Goal: Transaction & Acquisition: Purchase product/service

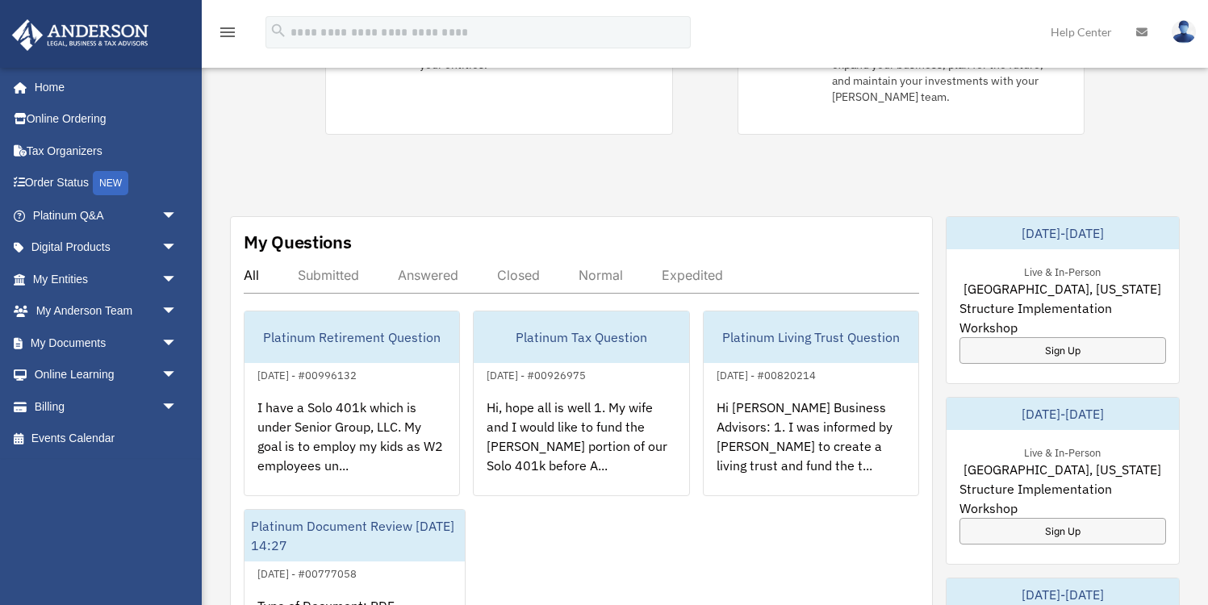
scroll to position [493, 0]
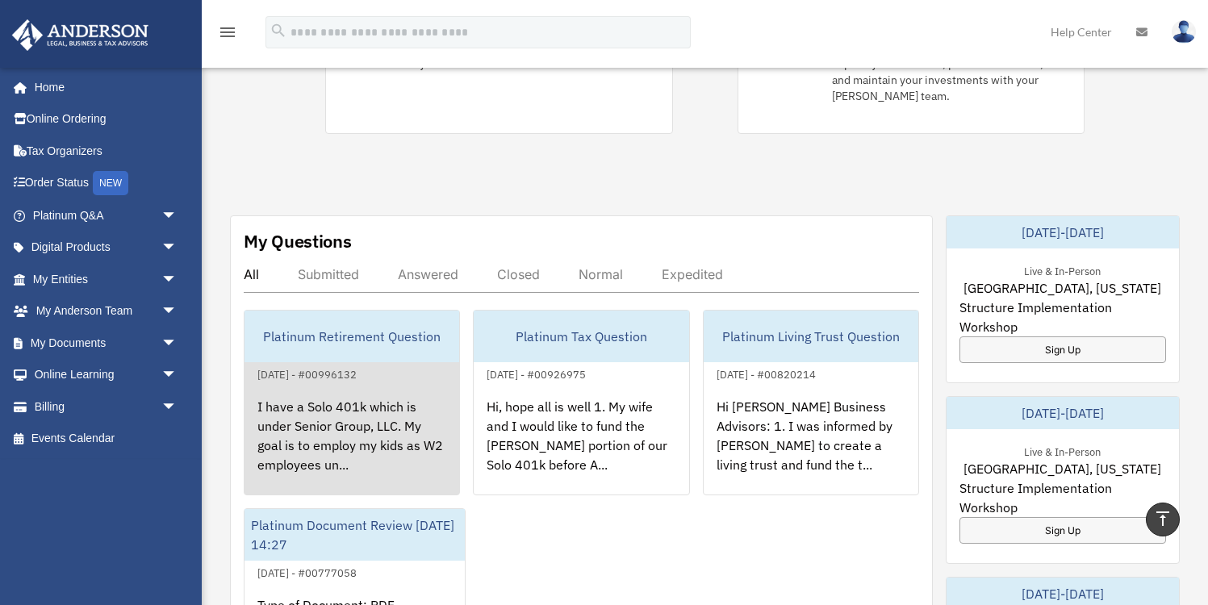
click at [387, 420] on div "I have a Solo 401k which is under Senior Group, LLC. My goal is to employ my ki…" at bounding box center [352, 447] width 215 height 126
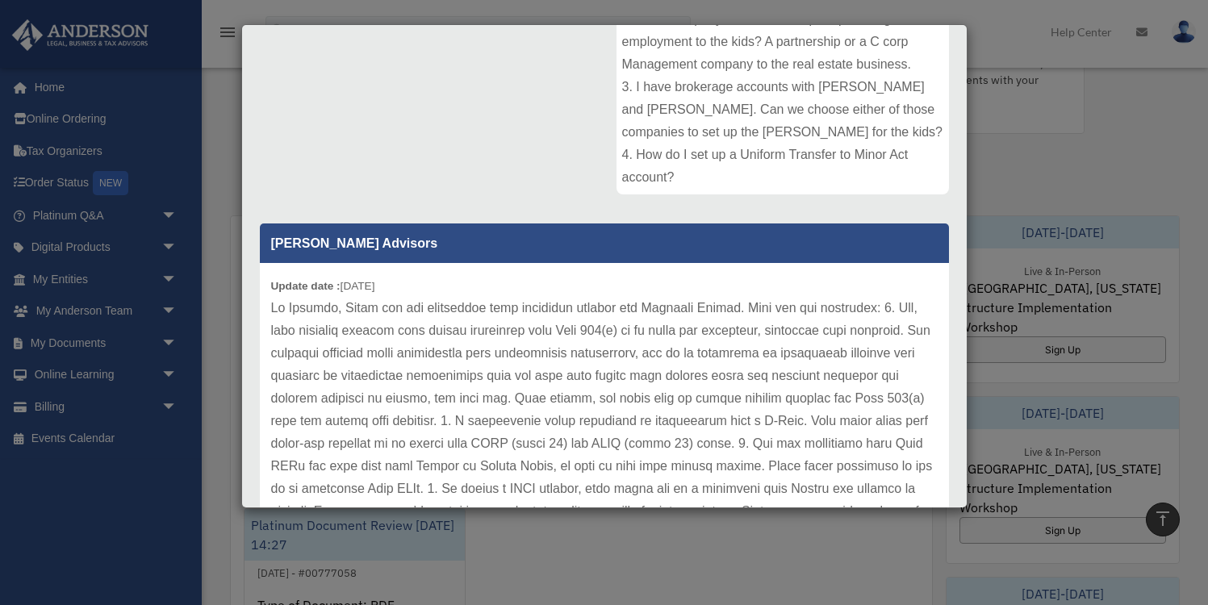
scroll to position [381, 0]
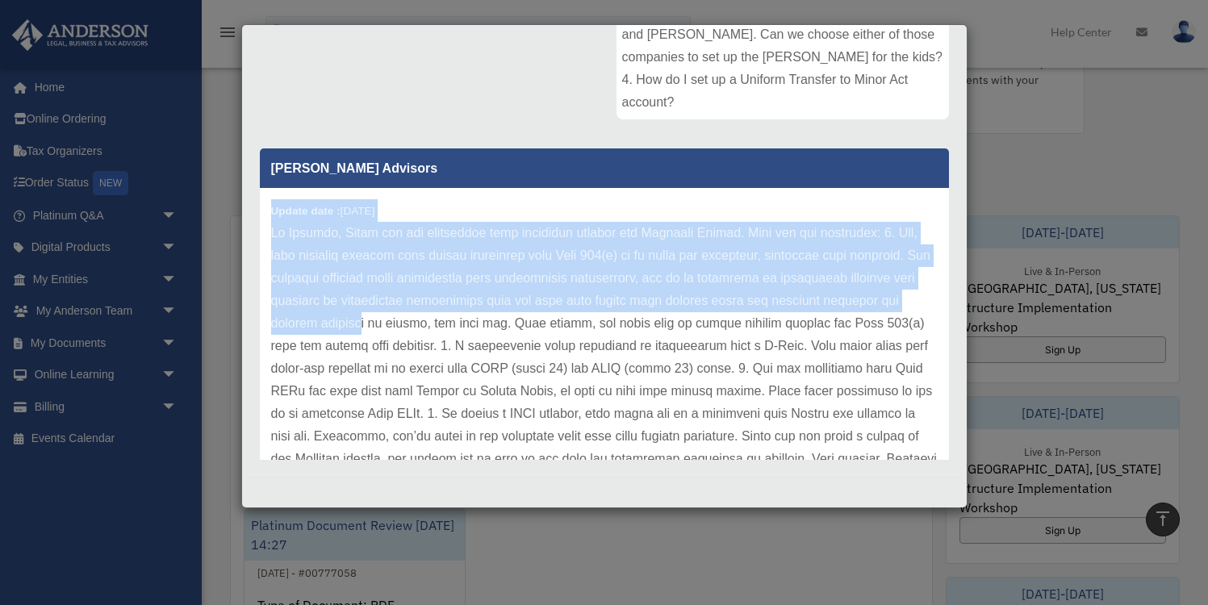
drag, startPoint x: 270, startPoint y: 212, endPoint x: 309, endPoint y: 324, distance: 118.7
click at [309, 324] on div "Update date : 06-09-2025" at bounding box center [604, 357] width 689 height 339
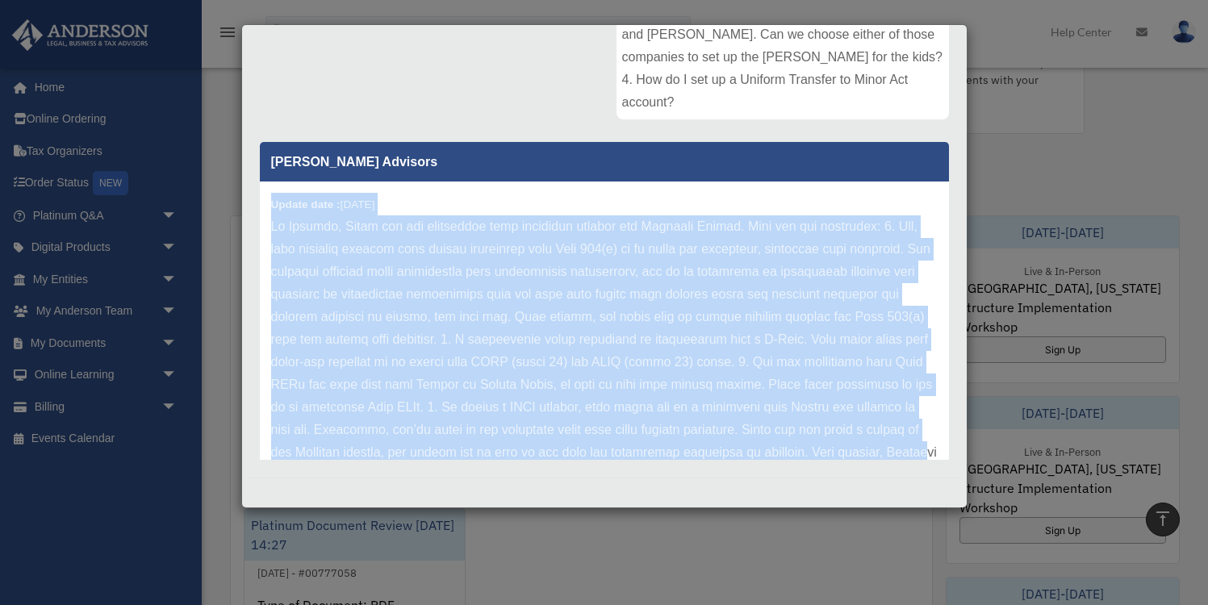
scroll to position [67, 0]
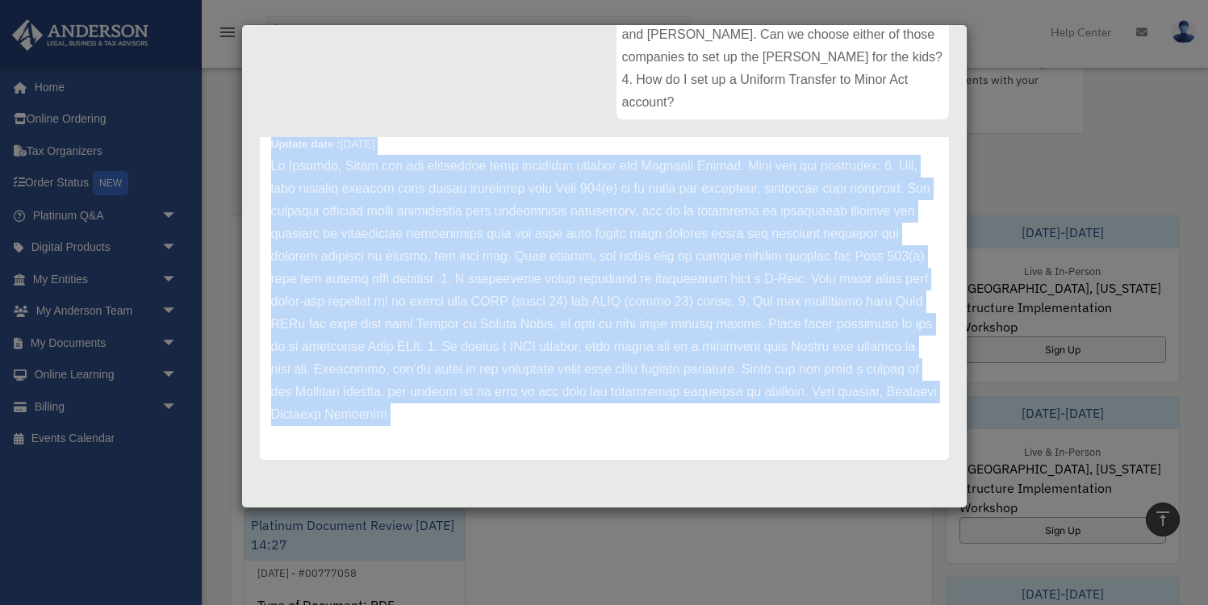
copy div "Update date : 06-09-2025 Hi Michael, Thank you for submitting your questions th…"
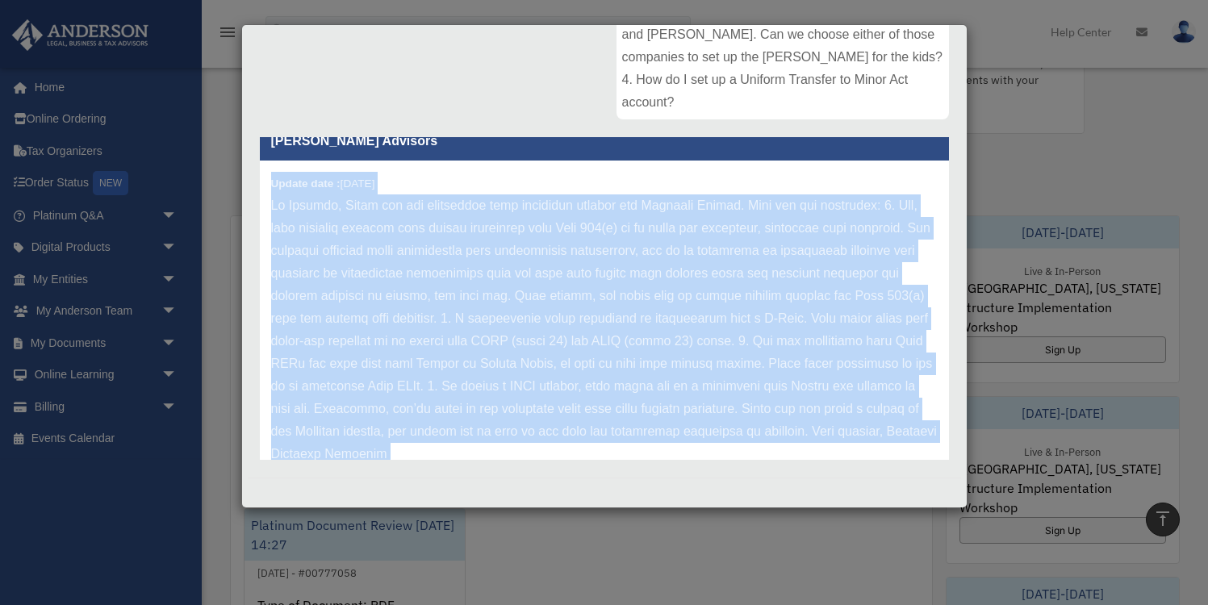
scroll to position [0, 0]
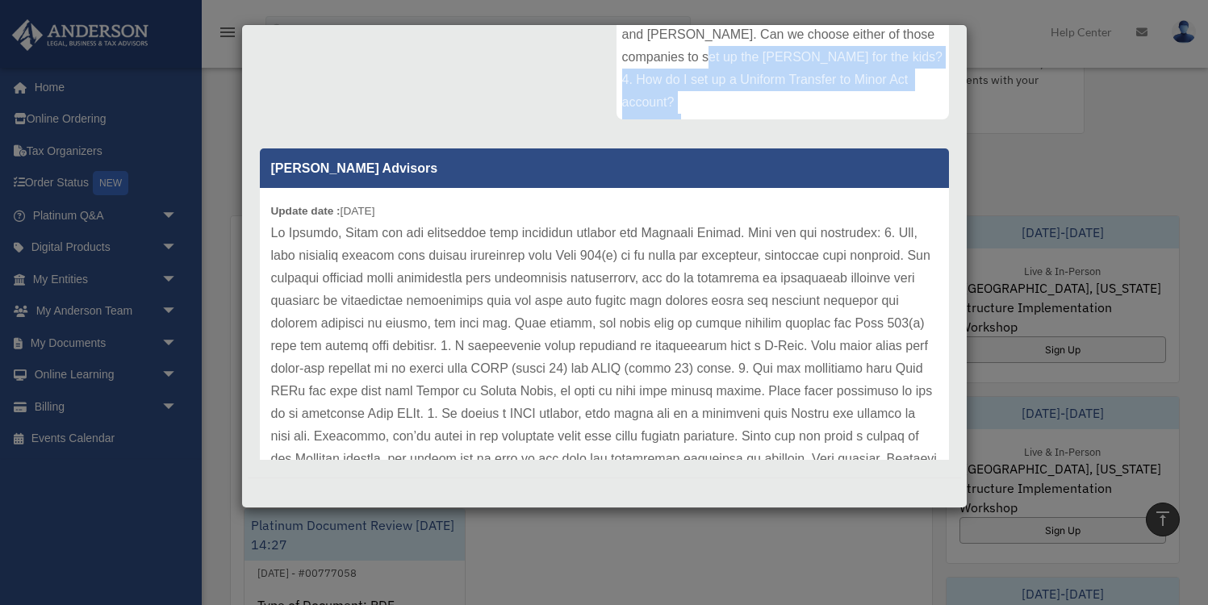
drag, startPoint x: 830, startPoint y: 100, endPoint x: 817, endPoint y: 45, distance: 56.4
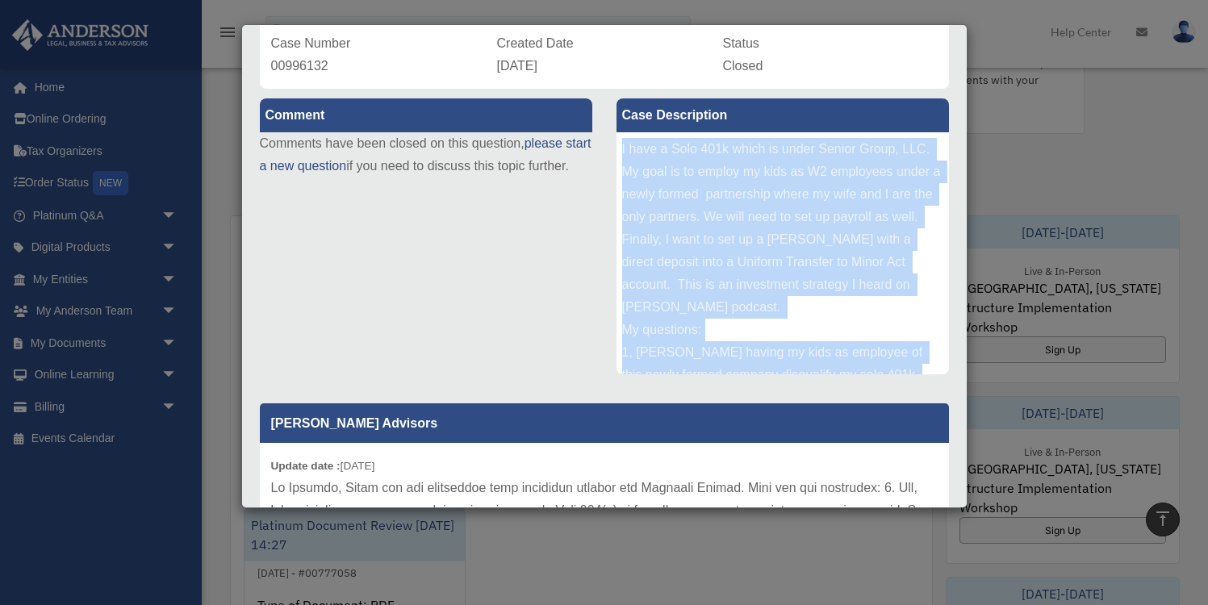
copy div "I have a Solo 401k which is under Senior Group, LLC. My goal is to employ my ki…"
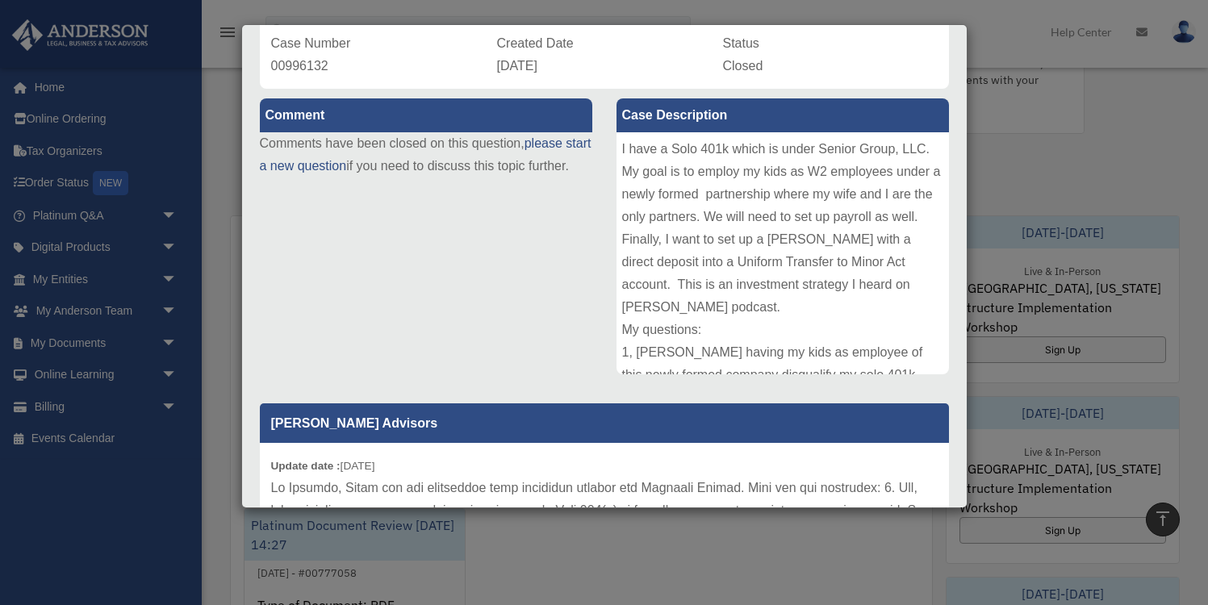
click at [1034, 107] on div "Case Detail × Platinum Retirement Question Case Number 00996132 Created Date Ju…" at bounding box center [604, 302] width 1208 height 605
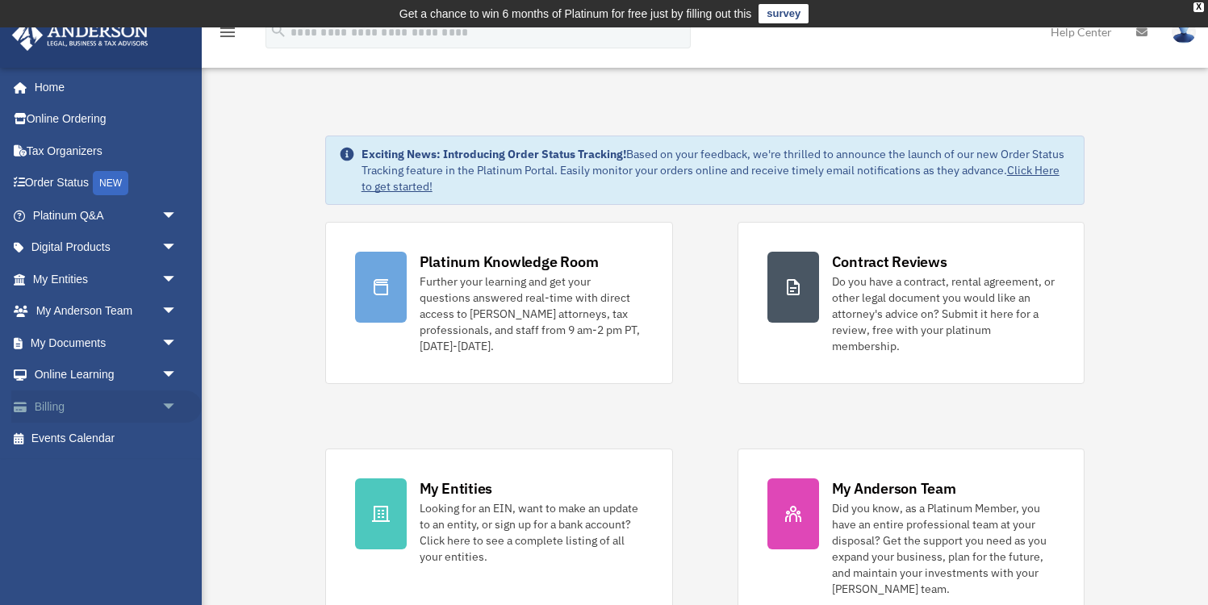
click at [108, 403] on link "Billing arrow_drop_down" at bounding box center [106, 407] width 191 height 32
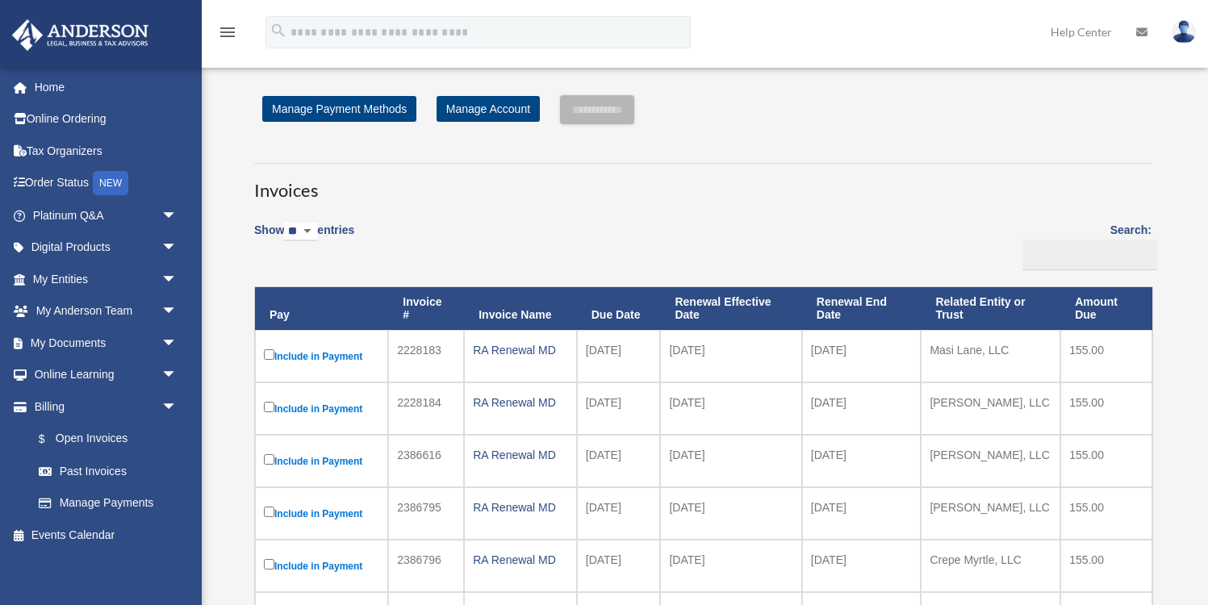
click at [170, 407] on span "arrow_drop_down" at bounding box center [177, 407] width 32 height 33
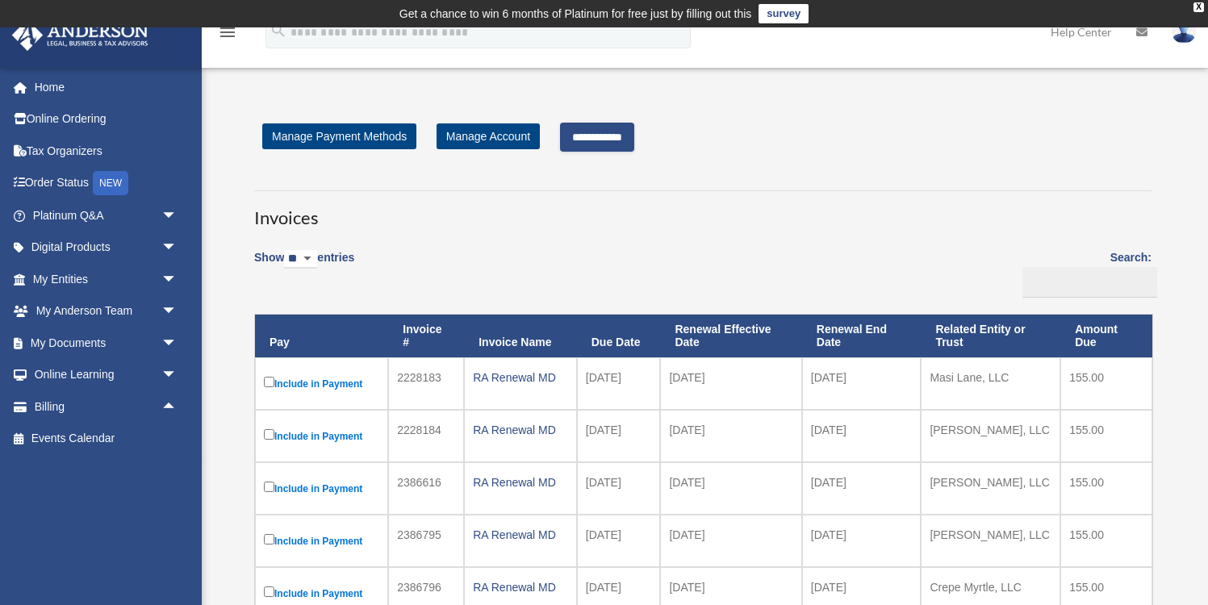
click at [608, 136] on input "**********" at bounding box center [597, 137] width 74 height 29
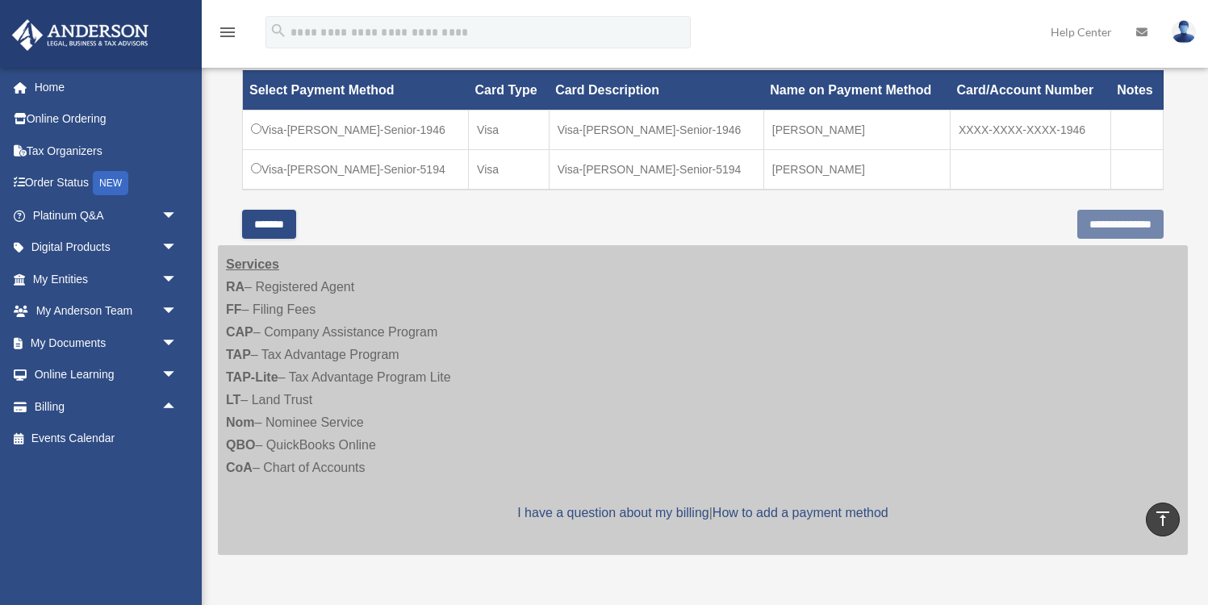
scroll to position [524, 0]
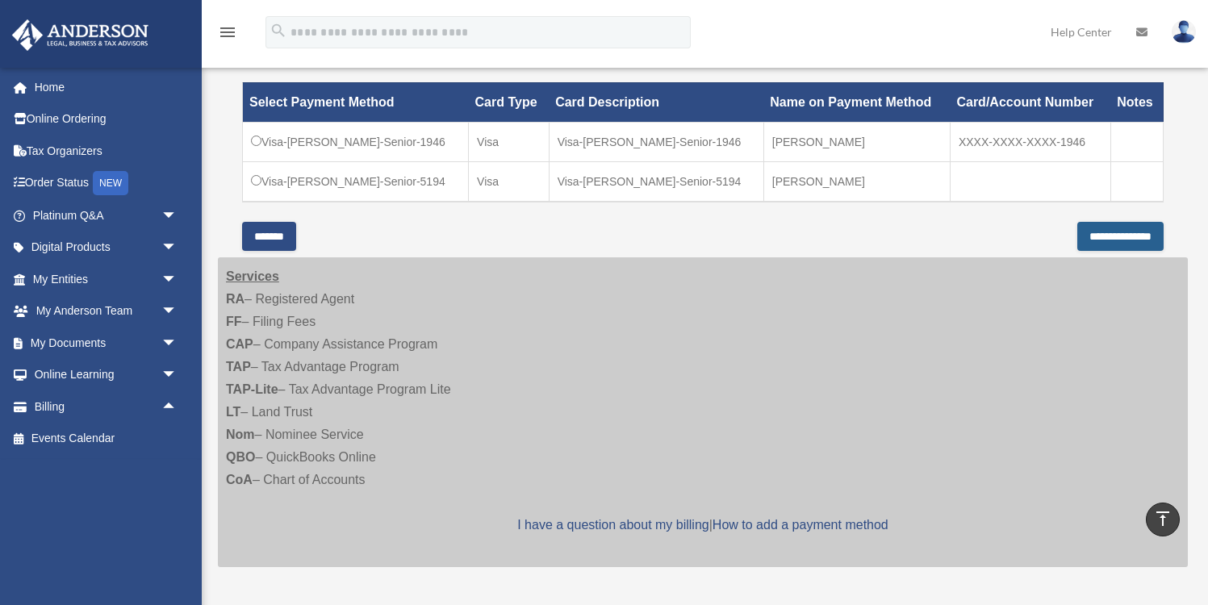
click at [1081, 237] on input "**********" at bounding box center [1121, 236] width 86 height 29
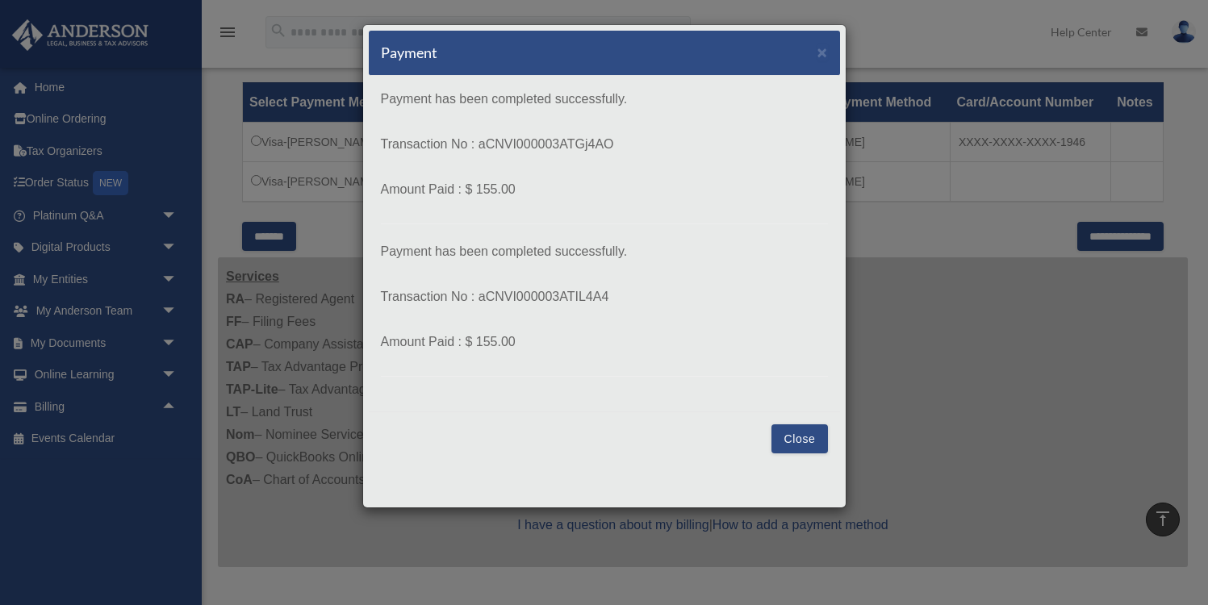
click at [797, 438] on button "Close" at bounding box center [800, 439] width 56 height 29
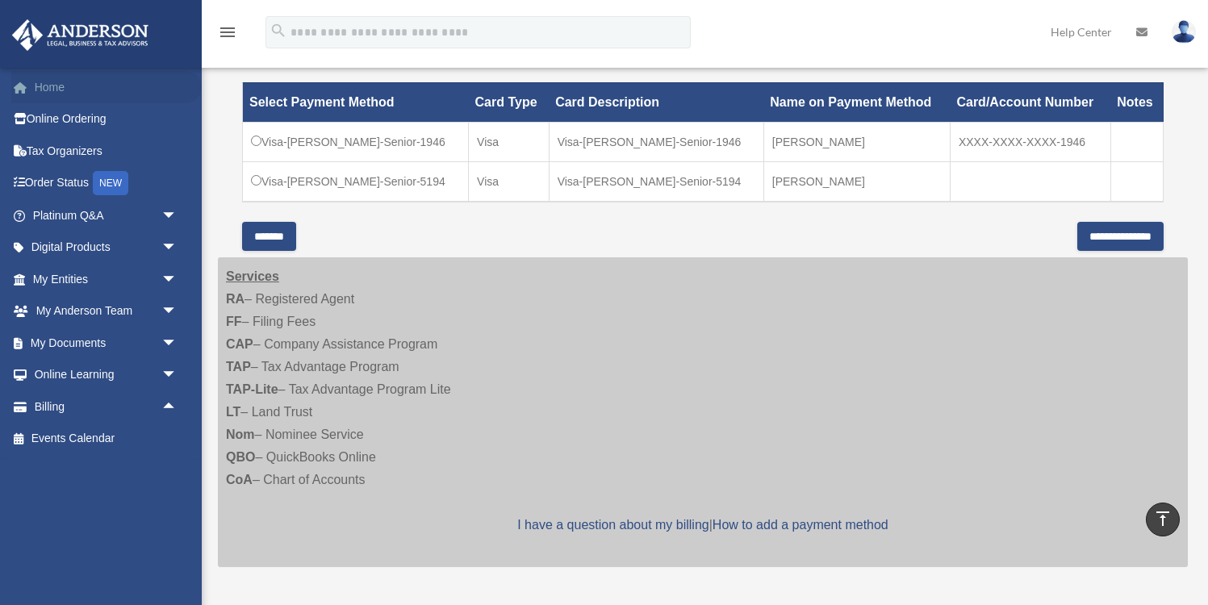
click at [128, 82] on link "Home" at bounding box center [106, 87] width 191 height 32
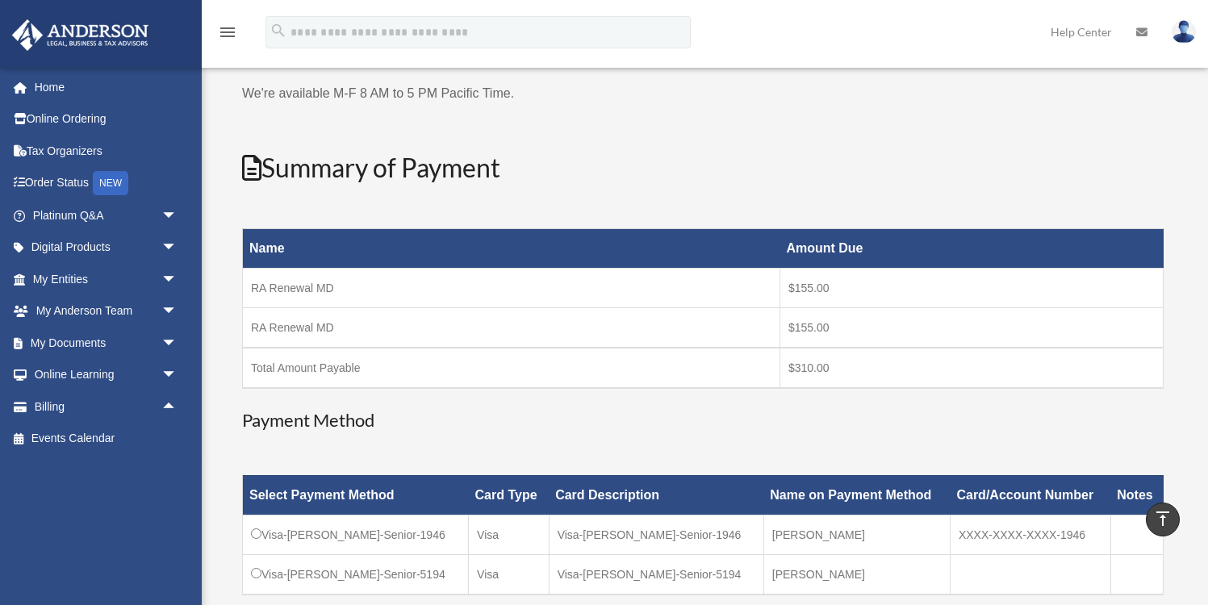
scroll to position [130, 0]
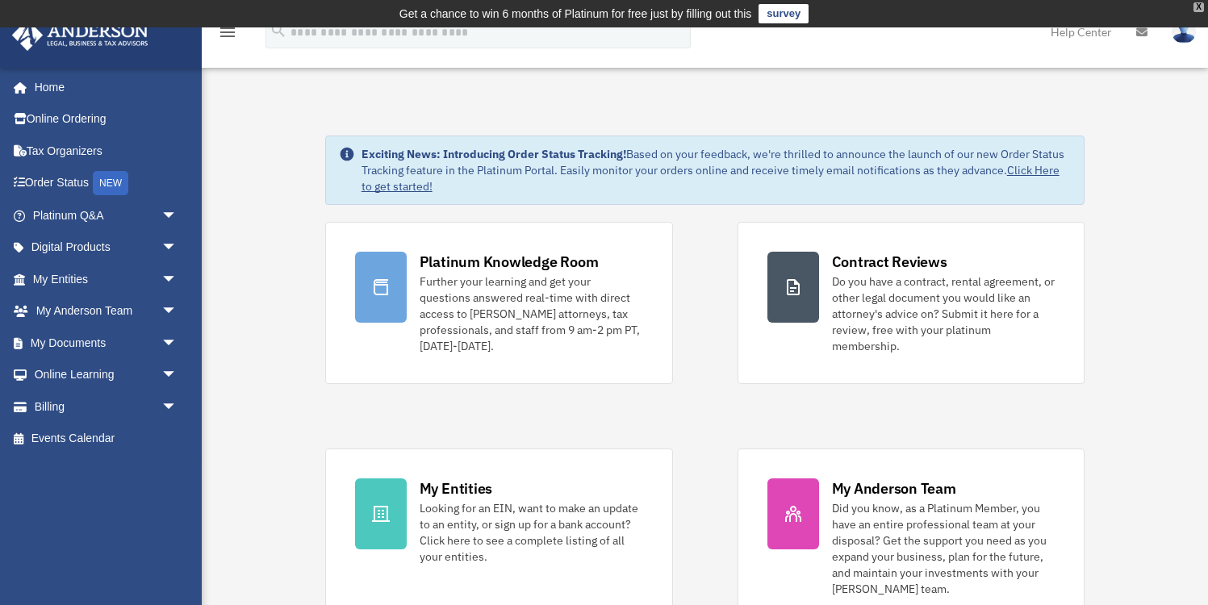
click at [1198, 10] on div "X" at bounding box center [1199, 7] width 10 height 10
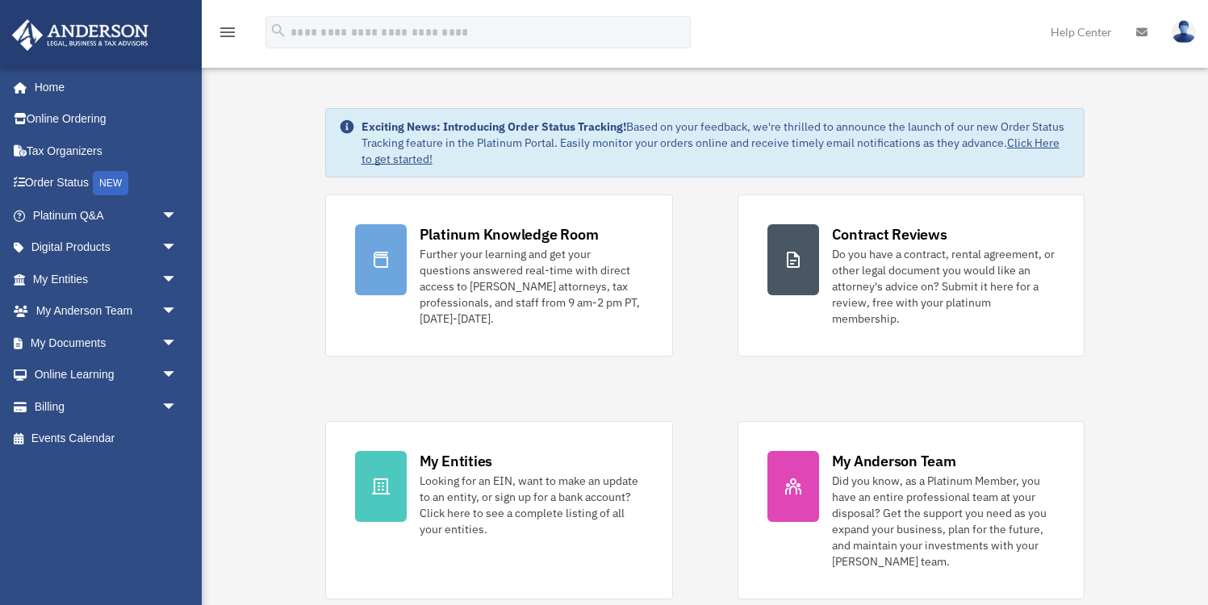
click at [1185, 28] on img at bounding box center [1184, 31] width 24 height 23
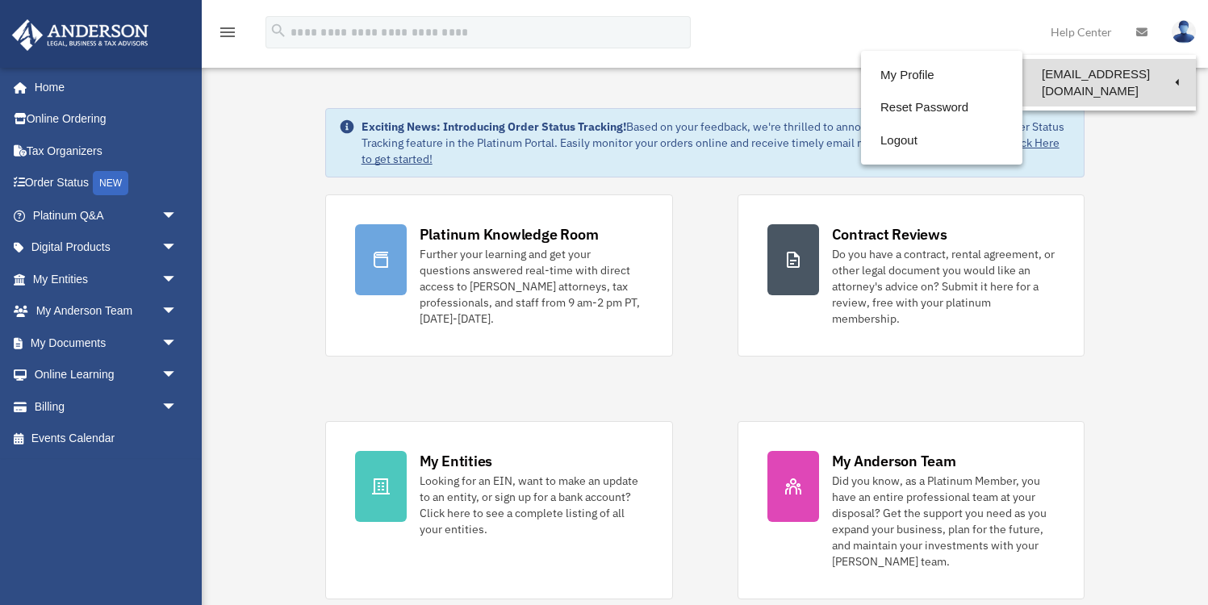
click at [1170, 76] on link "[EMAIL_ADDRESS][DOMAIN_NAME]" at bounding box center [1110, 83] width 174 height 48
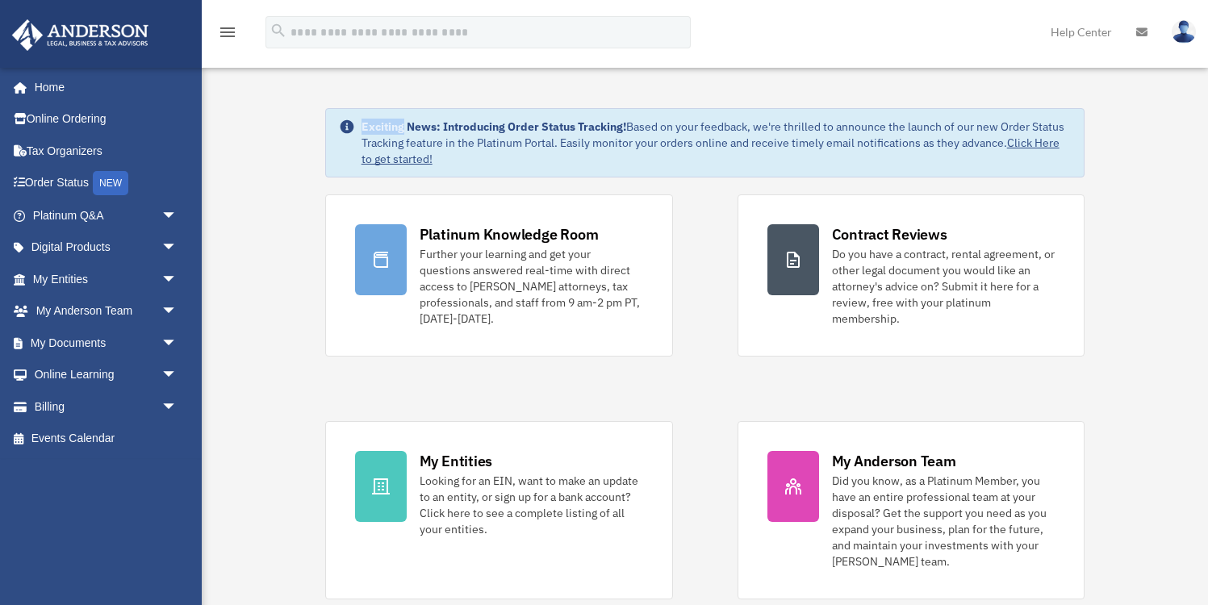
click at [1183, 40] on img at bounding box center [1184, 31] width 24 height 23
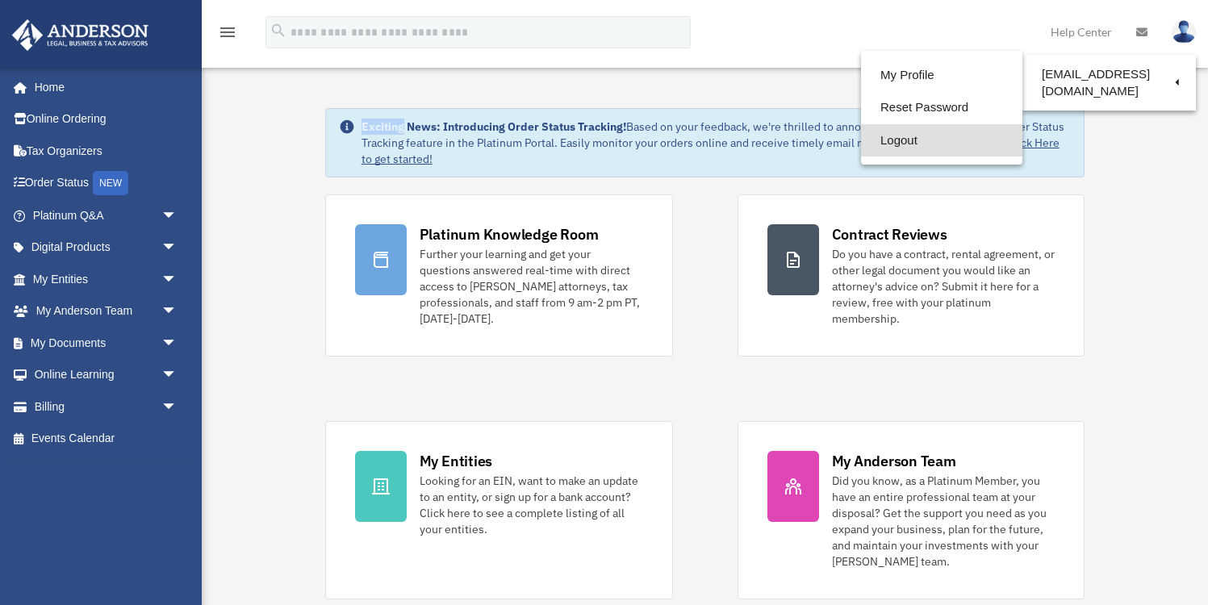
click at [873, 136] on link "Logout" at bounding box center [941, 140] width 161 height 33
